Goal: Find specific page/section: Find specific page/section

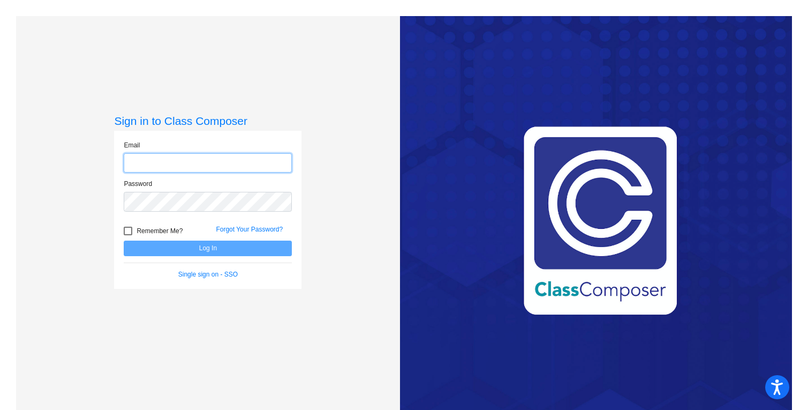
type input "[EMAIL_ADDRESS][DOMAIN_NAME]"
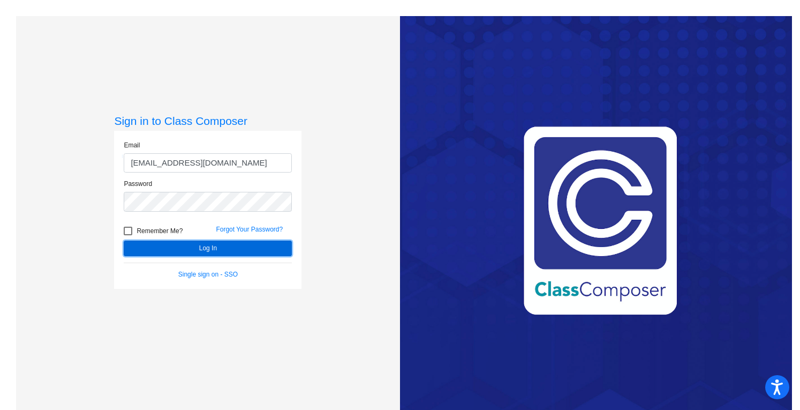
click at [173, 246] on button "Log In" at bounding box center [208, 249] width 168 height 16
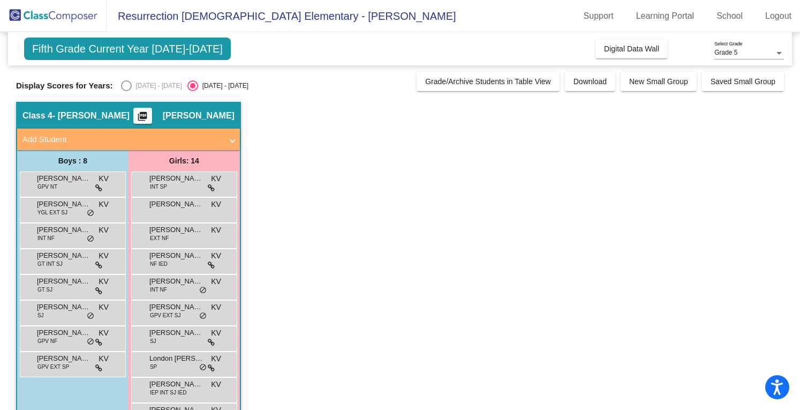
click at [125, 87] on div "Select an option" at bounding box center [126, 85] width 11 height 11
click at [613, 49] on span "Digital Data Wall" at bounding box center [631, 48] width 55 height 9
